Goal: Task Accomplishment & Management: Use online tool/utility

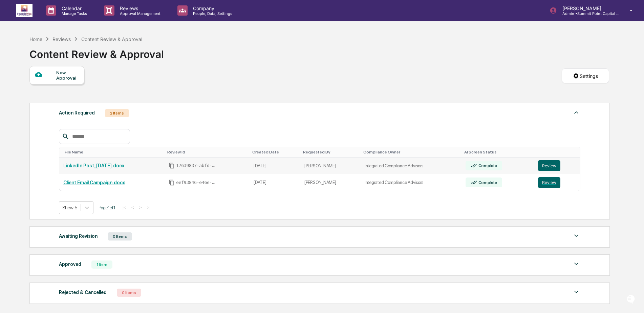
click at [382, 164] on td "Integrated Compliance Advisors" at bounding box center [410, 165] width 101 height 17
drag, startPoint x: 363, startPoint y: 165, endPoint x: 426, endPoint y: 169, distance: 63.4
click at [426, 169] on tr "LinkedIn Post_08.27.2025.docx 17639837-abfd-4d6b-8546-9fd3a0dee6a4 2025-08-27 A…" at bounding box center [319, 165] width 521 height 17
drag, startPoint x: 368, startPoint y: 183, endPoint x: 429, endPoint y: 189, distance: 61.2
click at [429, 189] on td "Integrated Compliance Advisors" at bounding box center [410, 182] width 101 height 17
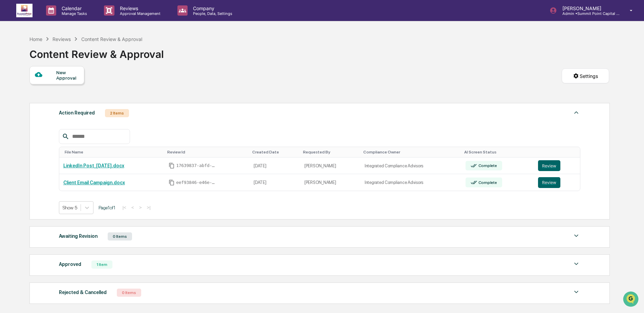
drag, startPoint x: 429, startPoint y: 189, endPoint x: 406, endPoint y: 208, distance: 29.5
click at [407, 208] on div "Show 5 Page 1 of 1 |< < > >|" at bounding box center [319, 207] width 521 height 13
click at [547, 165] on button "Review" at bounding box center [549, 165] width 22 height 11
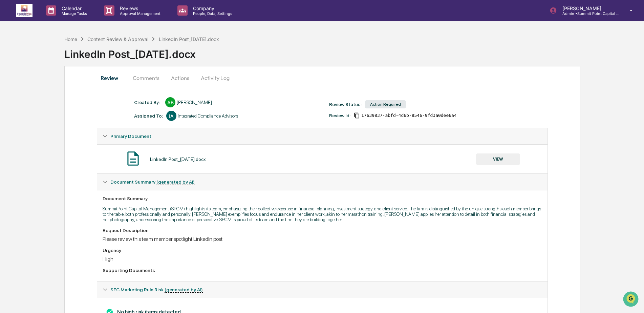
click at [378, 106] on div "Action Required" at bounding box center [385, 104] width 41 height 8
drag, startPoint x: 378, startPoint y: 106, endPoint x: 431, endPoint y: 94, distance: 54.4
click at [431, 94] on div "Review Comments Actions Activity Log Created By: ‎ ‎ AB [PERSON_NAME] Assigned …" at bounding box center [322, 204] width 516 height 277
click at [182, 75] on button "Actions" at bounding box center [180, 78] width 30 height 16
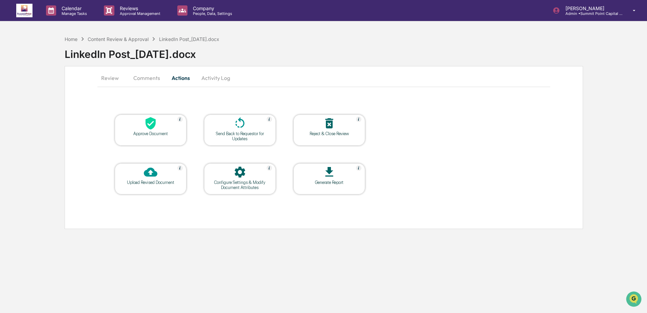
click at [248, 182] on div "Configure Settings & Modify Document Attributes" at bounding box center [239, 185] width 61 height 10
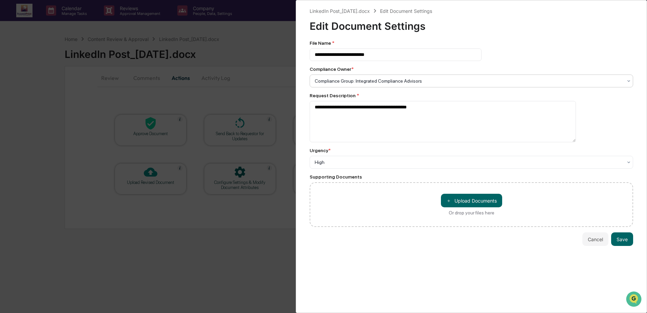
click at [423, 84] on div at bounding box center [469, 80] width 308 height 7
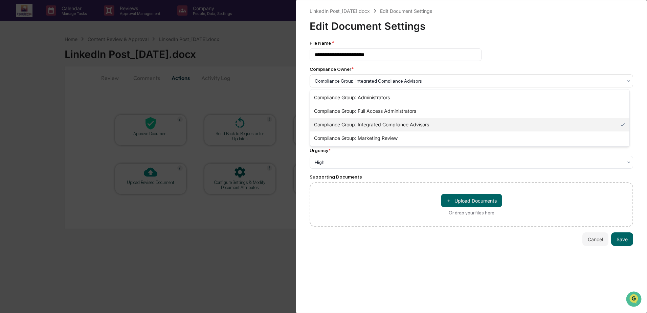
click at [595, 239] on button "Cancel" at bounding box center [595, 239] width 26 height 14
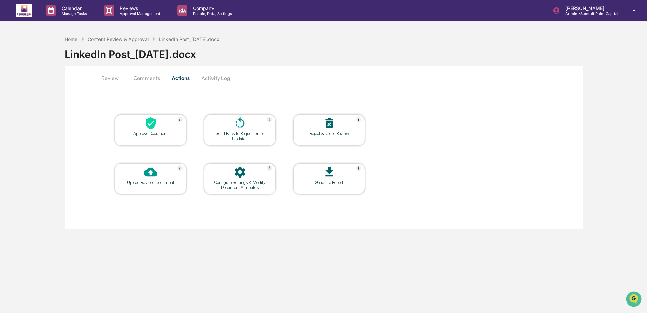
click at [224, 81] on button "Activity Log" at bounding box center [216, 78] width 40 height 16
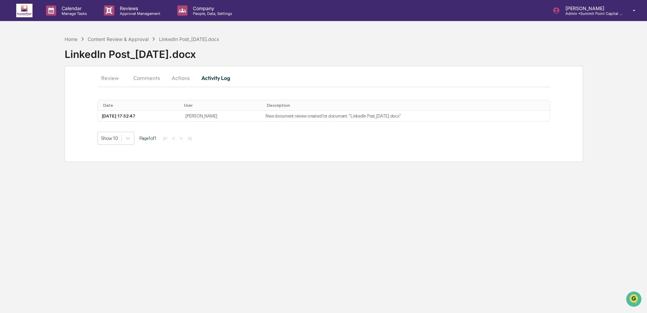
click at [178, 75] on button "Actions" at bounding box center [180, 78] width 30 height 16
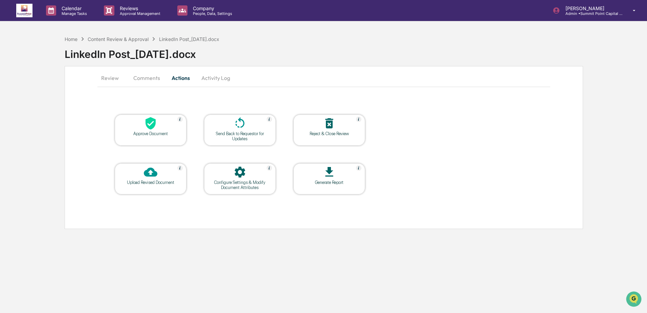
click at [142, 80] on button "Comments" at bounding box center [147, 78] width 38 height 16
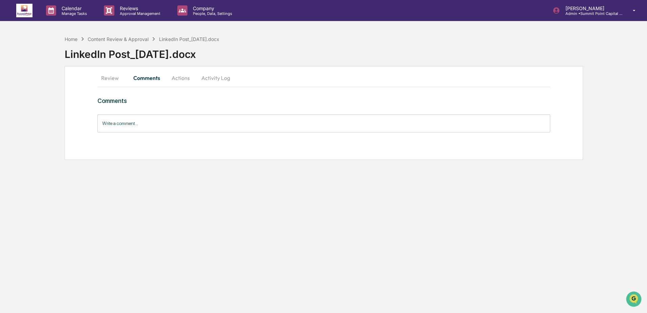
click at [108, 79] on button "Review" at bounding box center [112, 78] width 30 height 16
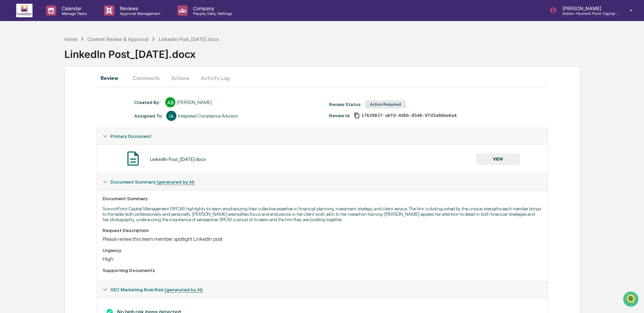
click at [291, 45] on div "LinkedIn Post_[DATE].docx" at bounding box center [353, 52] width 579 height 18
click at [427, 46] on div "LinkedIn Post_[DATE].docx" at bounding box center [353, 52] width 579 height 18
click at [134, 41] on div "Content Review & Approval" at bounding box center [117, 39] width 61 height 6
